Goal: Task Accomplishment & Management: Manage account settings

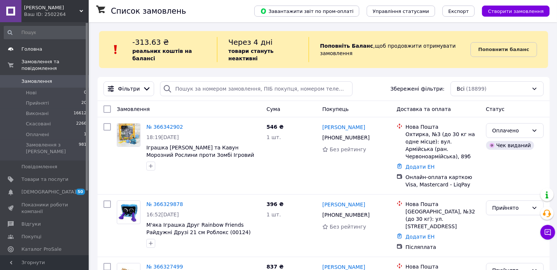
click at [30, 51] on span "Головна" at bounding box center [31, 49] width 21 height 7
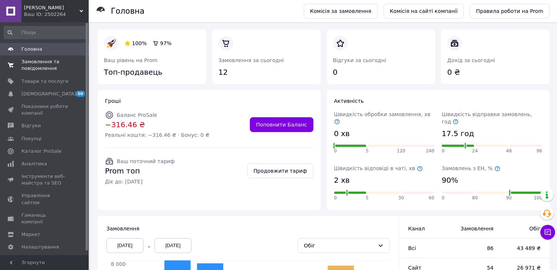
click at [49, 71] on span "Замовлення та повідомлення" at bounding box center [44, 64] width 47 height 13
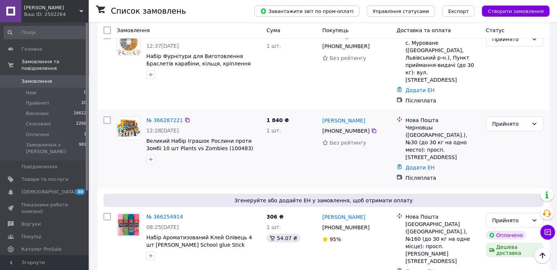
scroll to position [702, 0]
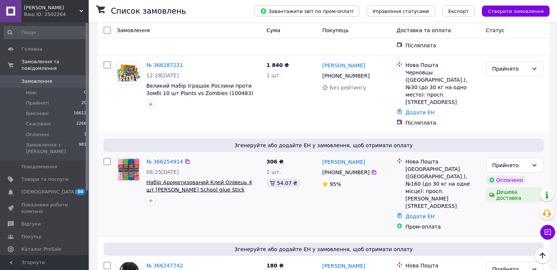
click at [163, 179] on span "Набір Ароматизований Клей Олівець 4 шт [PERSON_NAME] School glue Stick Канцеляр…" at bounding box center [199, 193] width 106 height 28
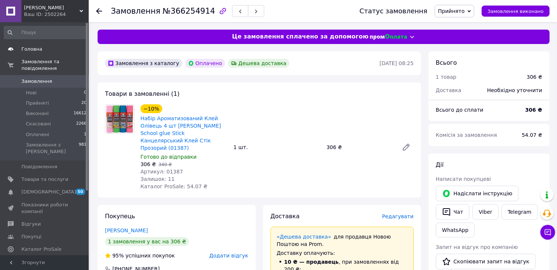
click at [26, 48] on span "Головна" at bounding box center [31, 49] width 21 height 7
